Goal: Find specific page/section: Find specific page/section

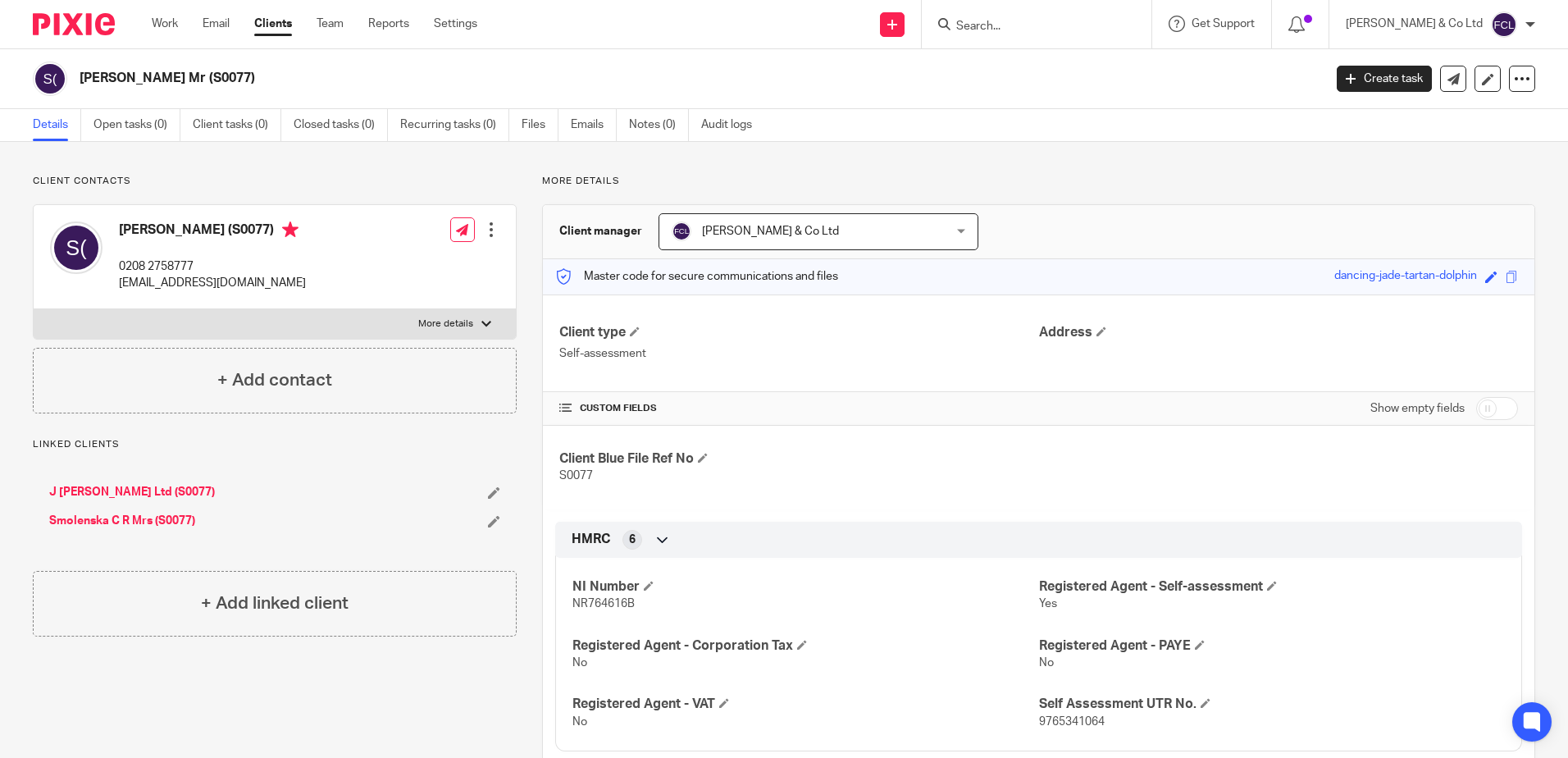
click at [1079, 27] on input "Search" at bounding box center [1028, 27] width 147 height 15
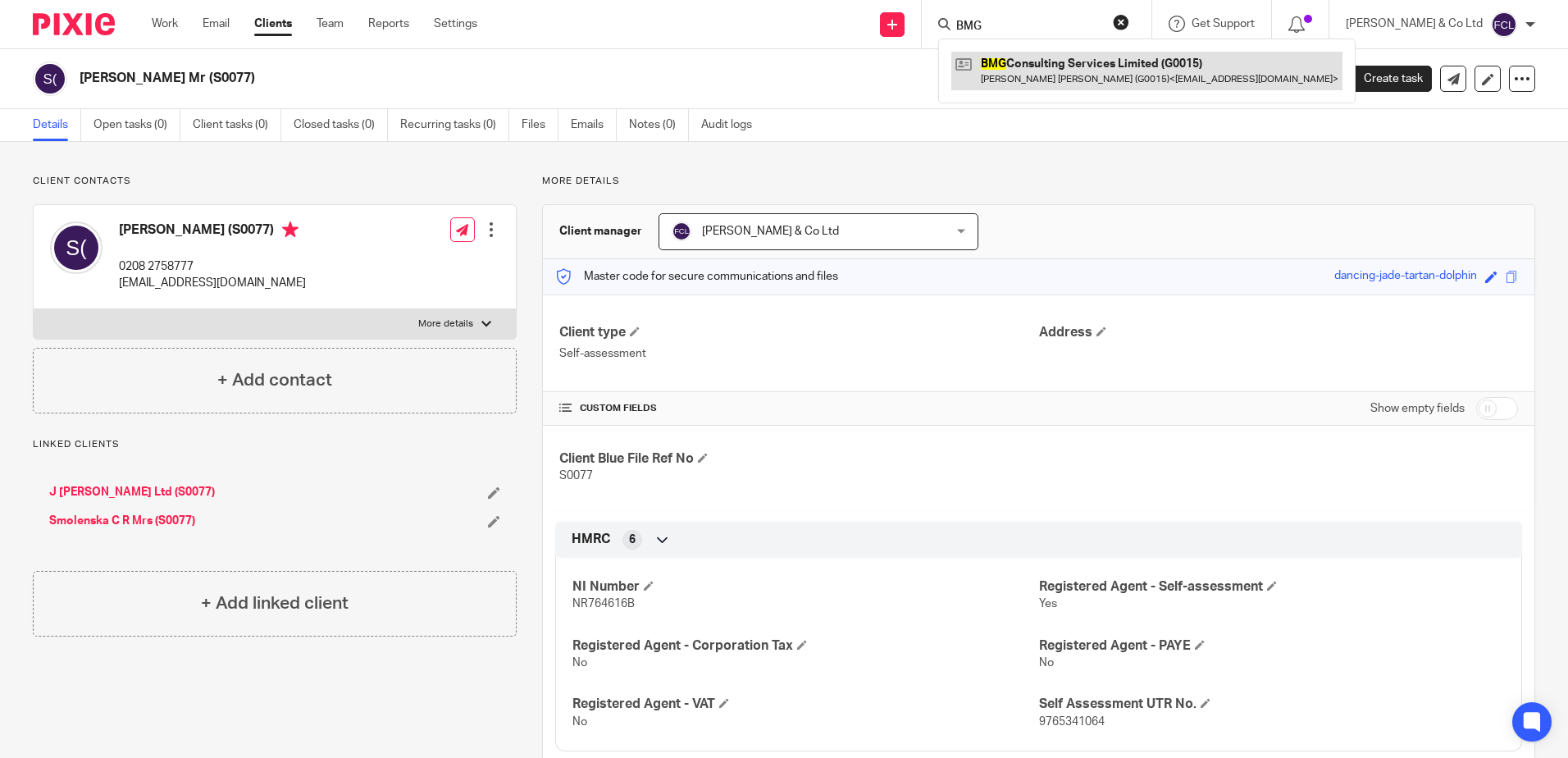
type input "BMG"
click at [1040, 66] on link at bounding box center [1146, 70] width 391 height 38
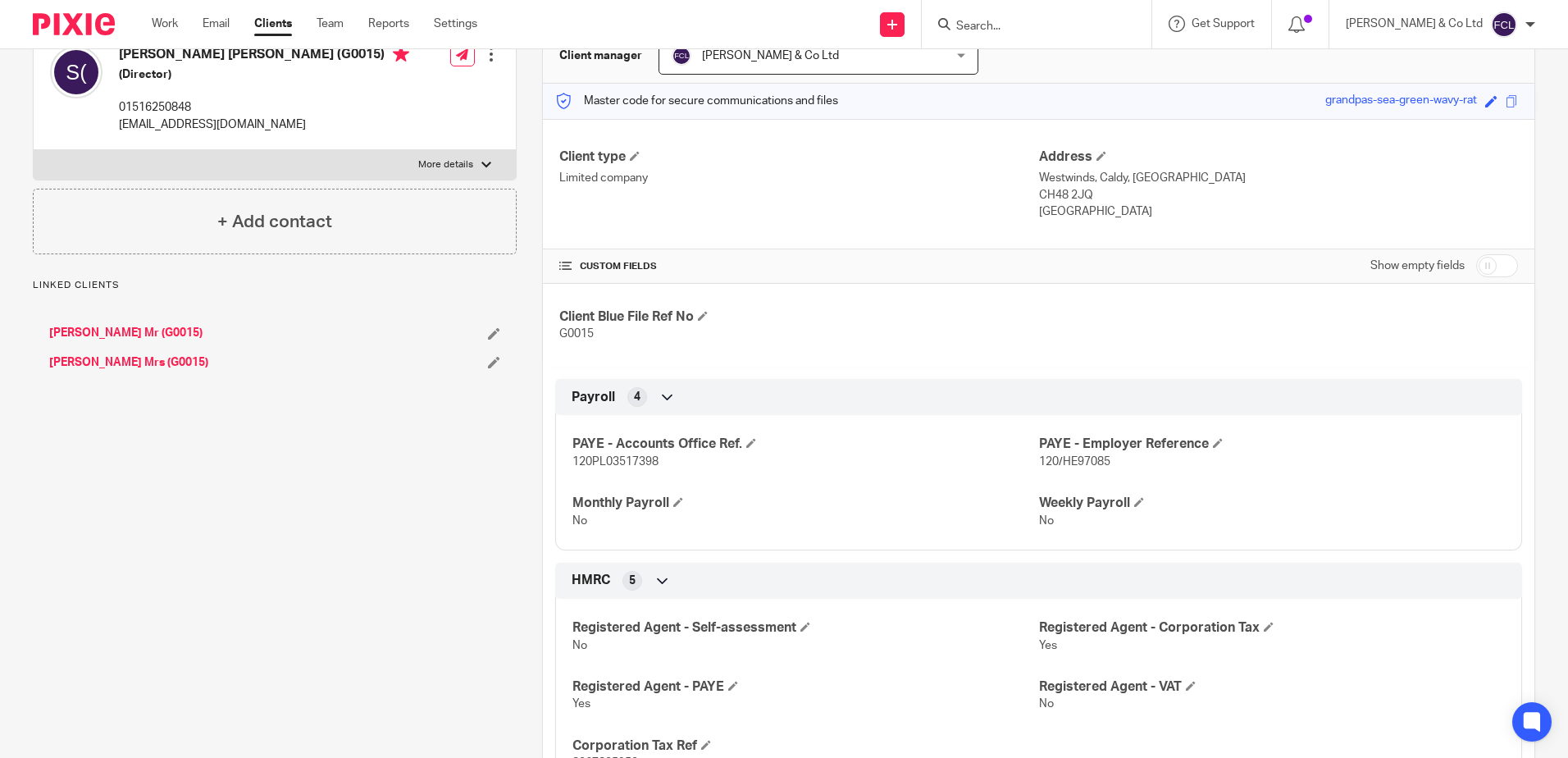
scroll to position [246, 0]
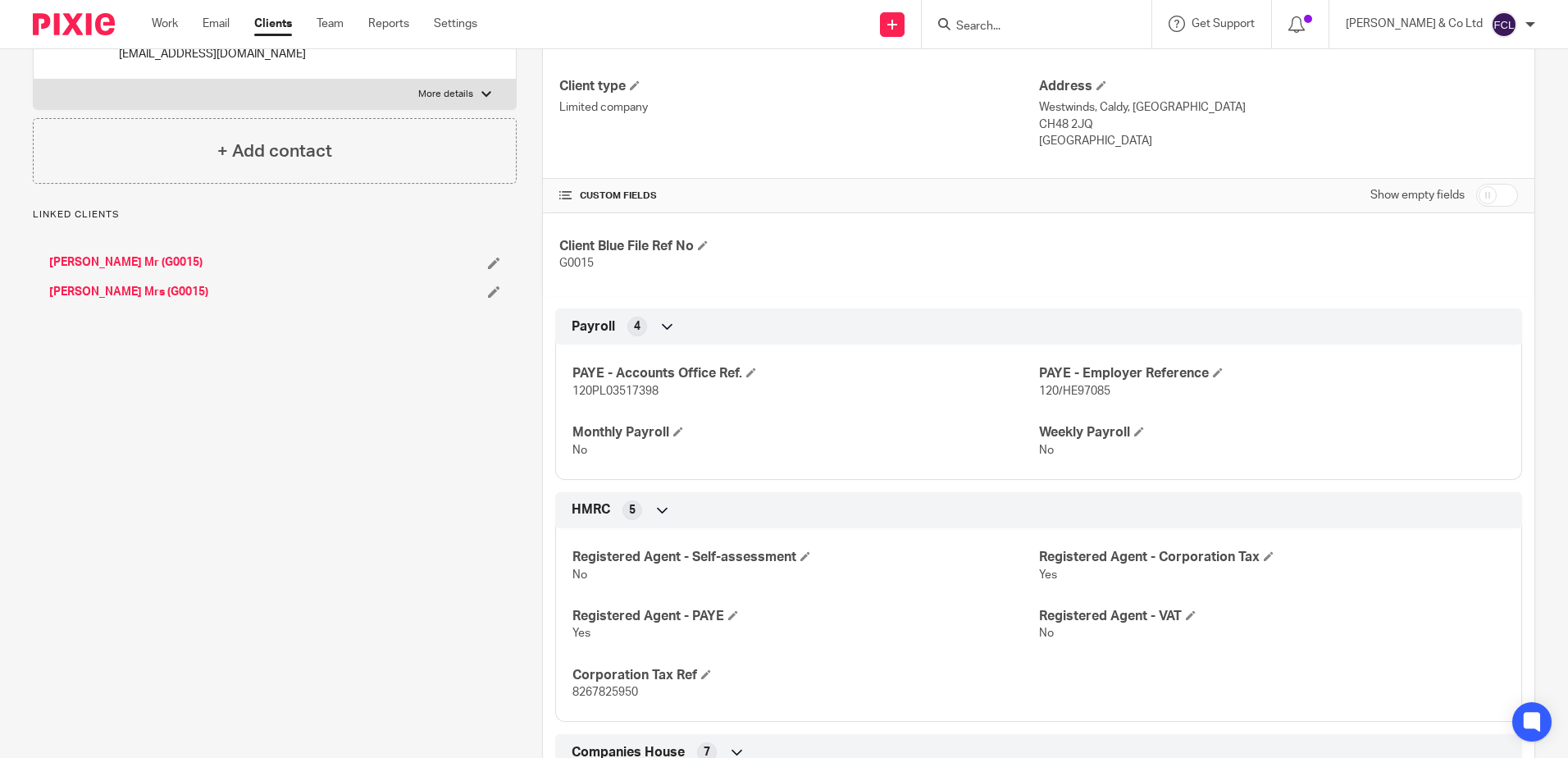
click at [601, 390] on span "120PL03517398" at bounding box center [615, 391] width 86 height 12
copy span "120PL03517398"
click at [1052, 385] on span "120/HE97085" at bounding box center [1075, 391] width 71 height 12
drag, startPoint x: 1033, startPoint y: 387, endPoint x: 1096, endPoint y: 395, distance: 63.5
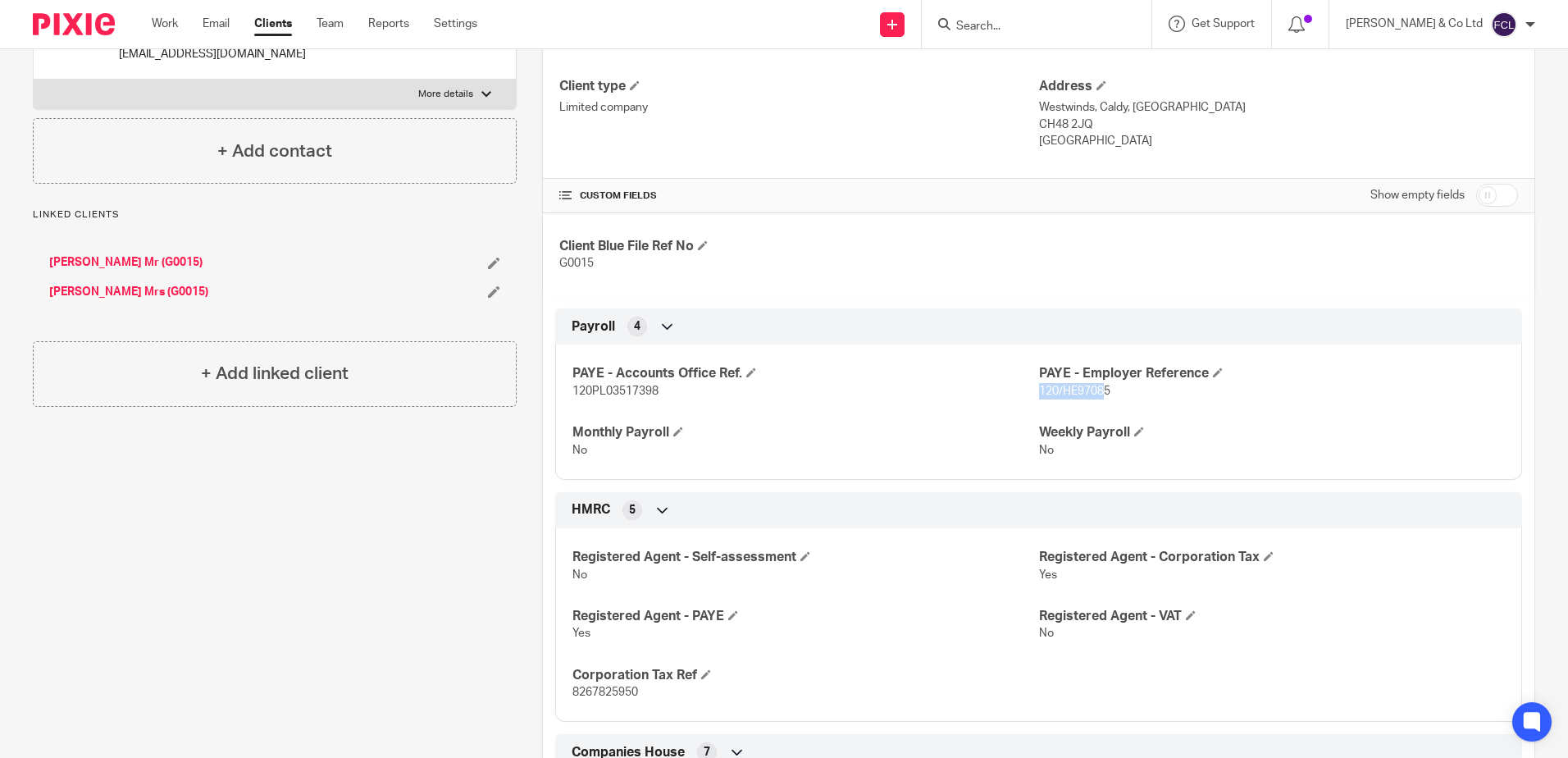
click at [1096, 395] on span "120/HE97085" at bounding box center [1075, 391] width 71 height 12
drag, startPoint x: 1096, startPoint y: 395, endPoint x: 1070, endPoint y: 393, distance: 26.1
drag, startPoint x: 1070, startPoint y: 393, endPoint x: 1047, endPoint y: 390, distance: 23.2
click at [1047, 390] on span "120/HE97085" at bounding box center [1075, 391] width 71 height 12
click at [1039, 390] on span "120/HE97085" at bounding box center [1075, 391] width 71 height 12
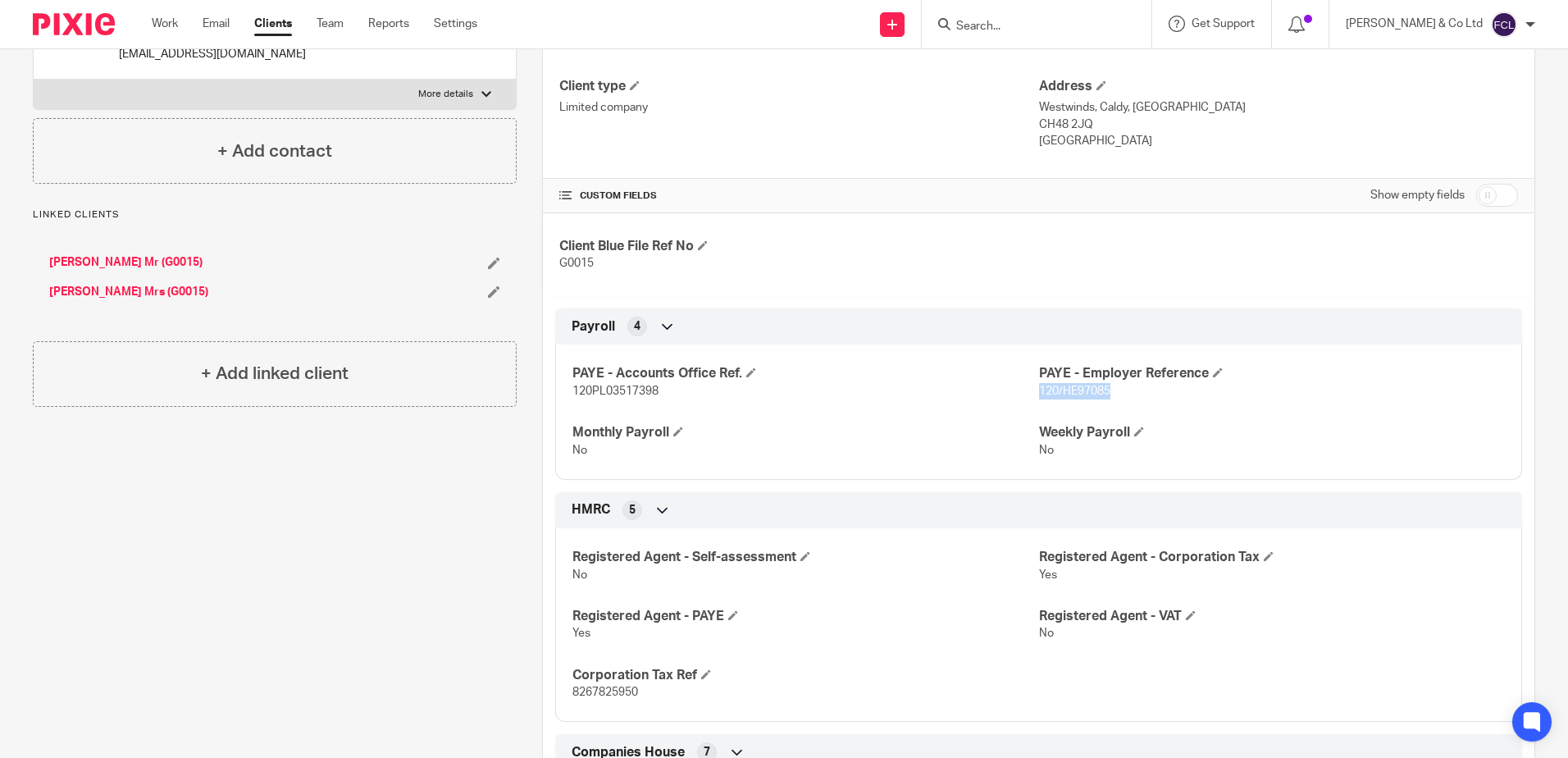
drag, startPoint x: 1033, startPoint y: 389, endPoint x: 1103, endPoint y: 391, distance: 70.0
click at [1103, 391] on p "120/HE97085" at bounding box center [1271, 391] width 466 height 16
drag, startPoint x: 1103, startPoint y: 391, endPoint x: 1068, endPoint y: 392, distance: 35.0
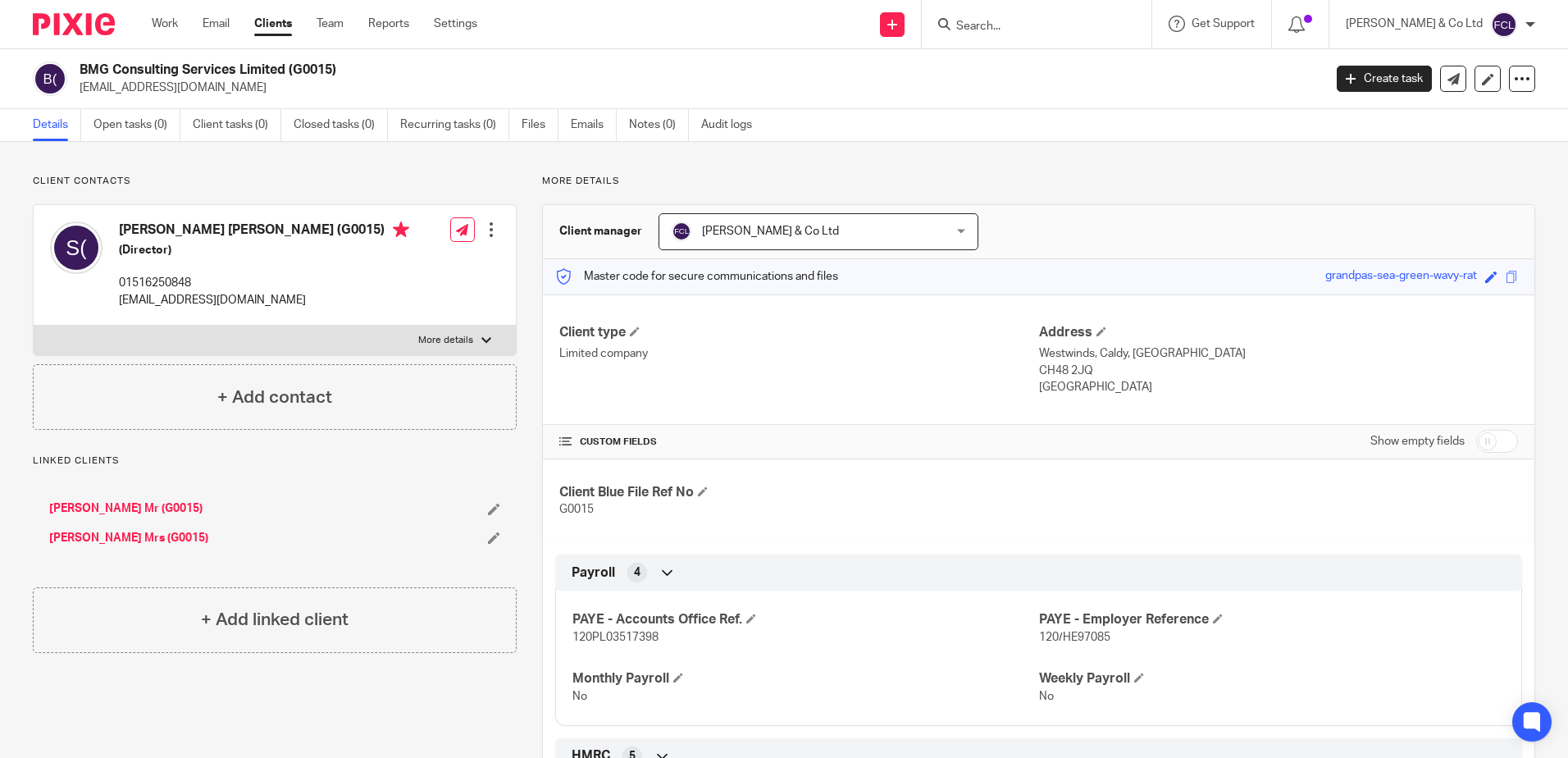
click at [1051, 24] on input "Search" at bounding box center [1028, 27] width 147 height 15
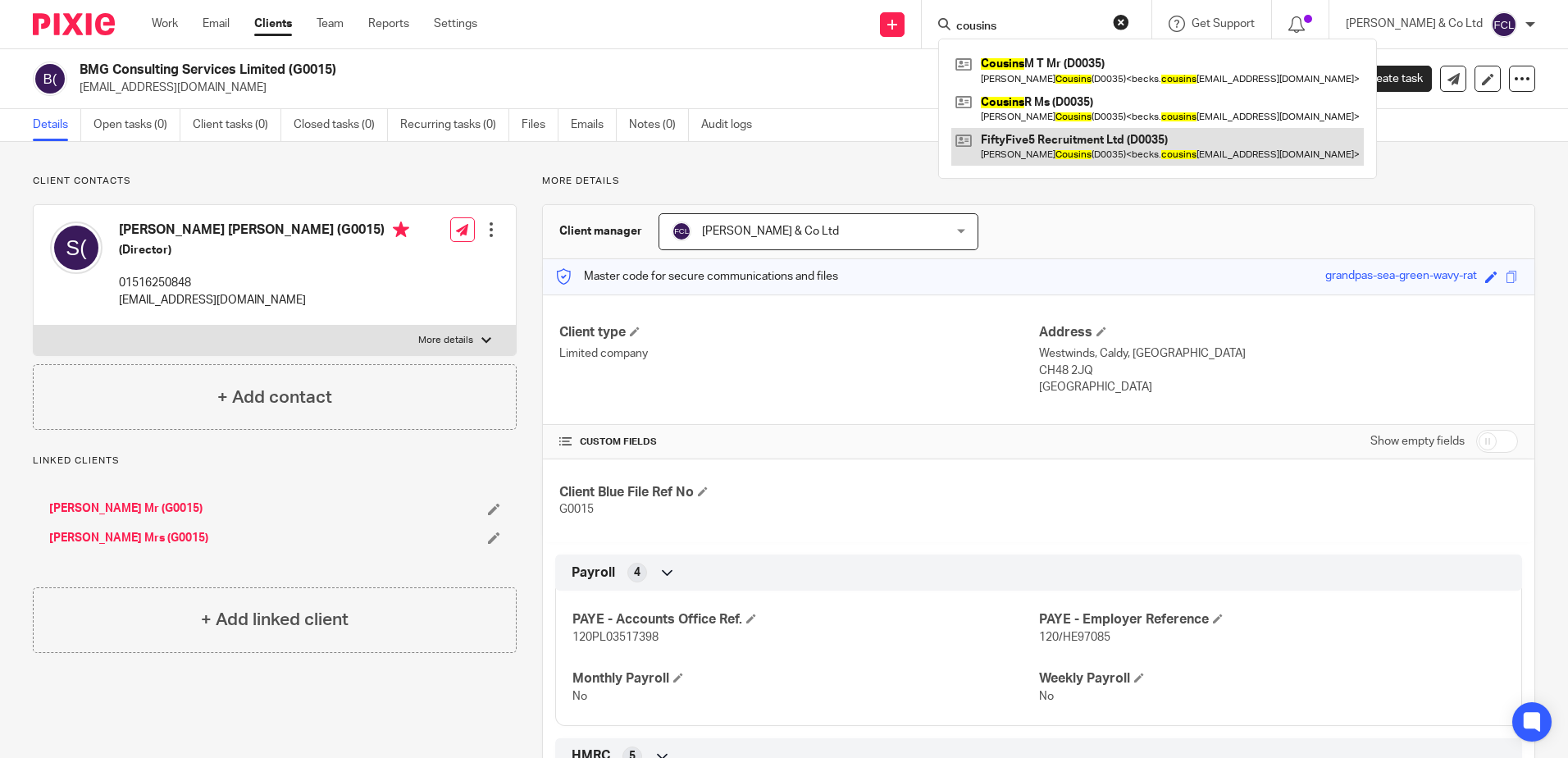
type input "cousins"
click at [1094, 152] on link at bounding box center [1157, 146] width 413 height 38
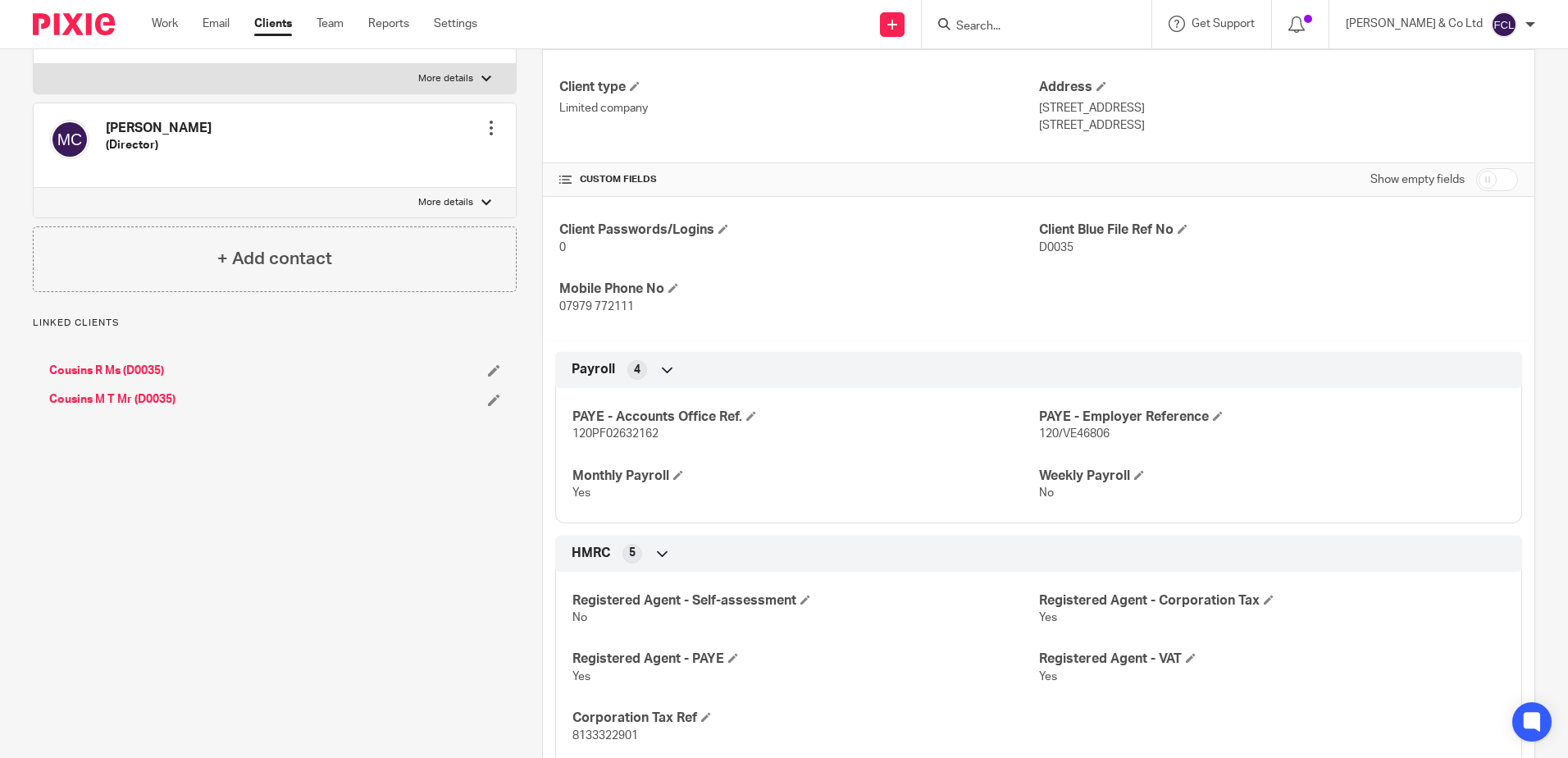
scroll to position [246, 0]
click at [1080, 20] on input "Search" at bounding box center [1028, 27] width 147 height 15
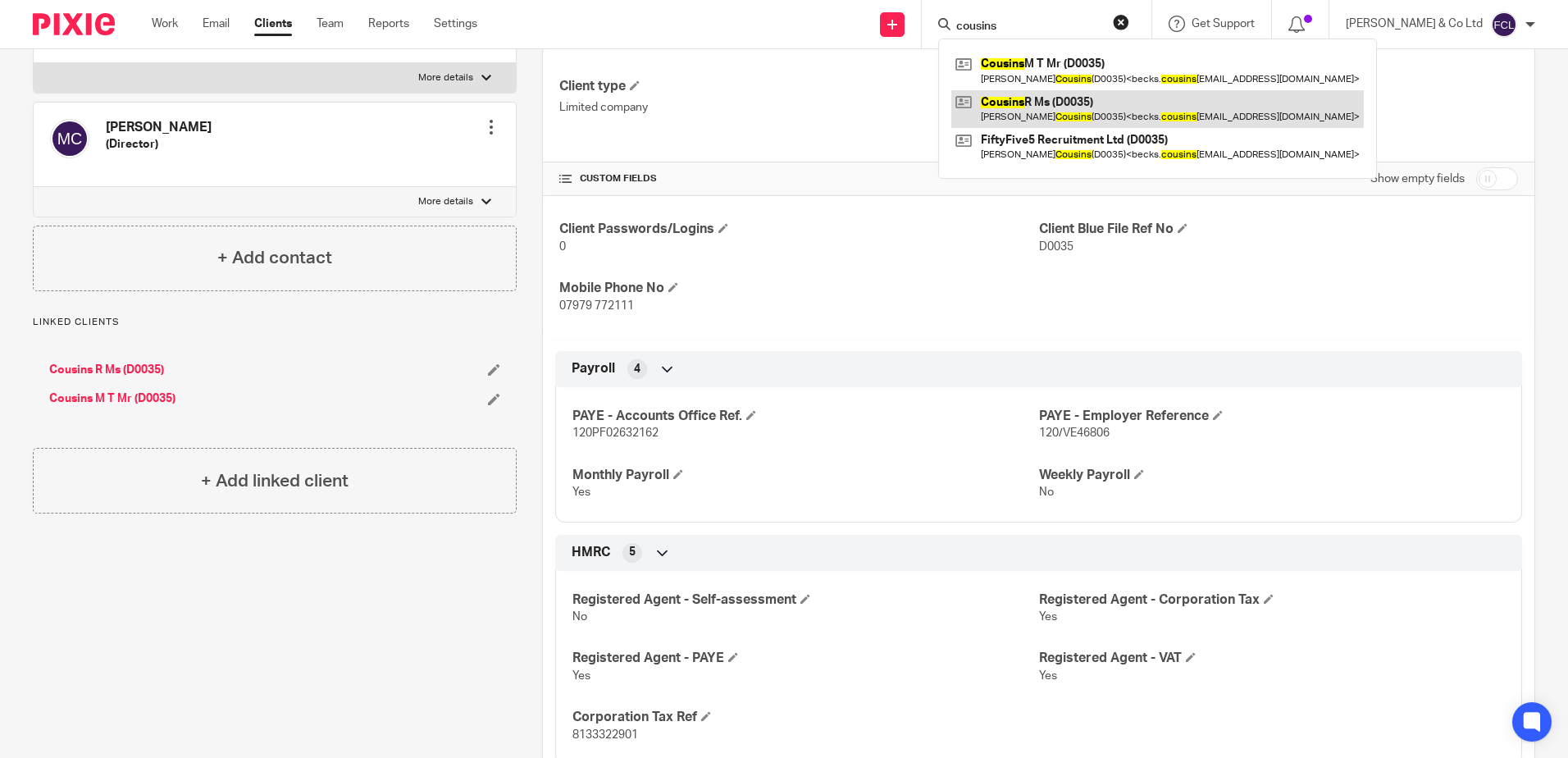
type input "cousins"
click at [1096, 107] on link at bounding box center [1157, 109] width 413 height 38
